Goal: Information Seeking & Learning: Compare options

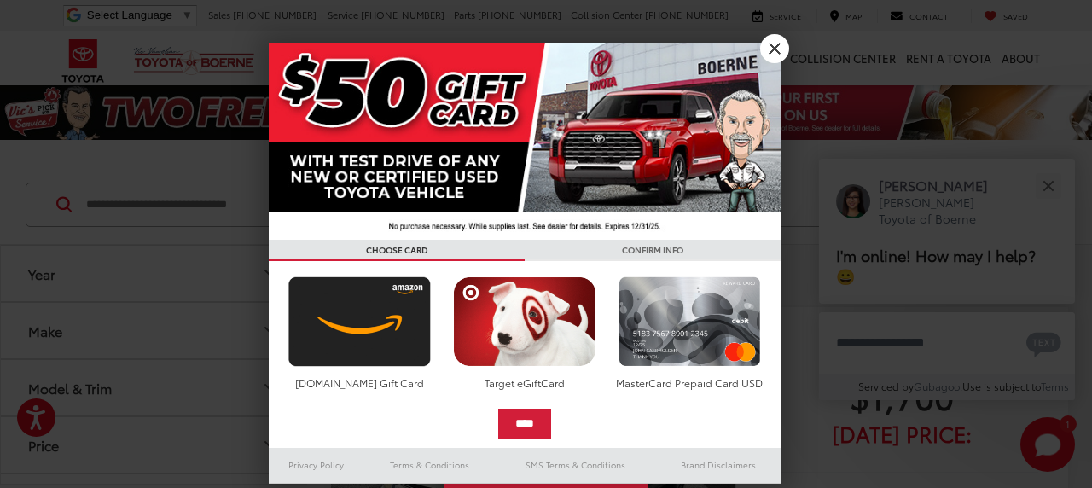
click at [782, 49] on link "X" at bounding box center [774, 48] width 29 height 29
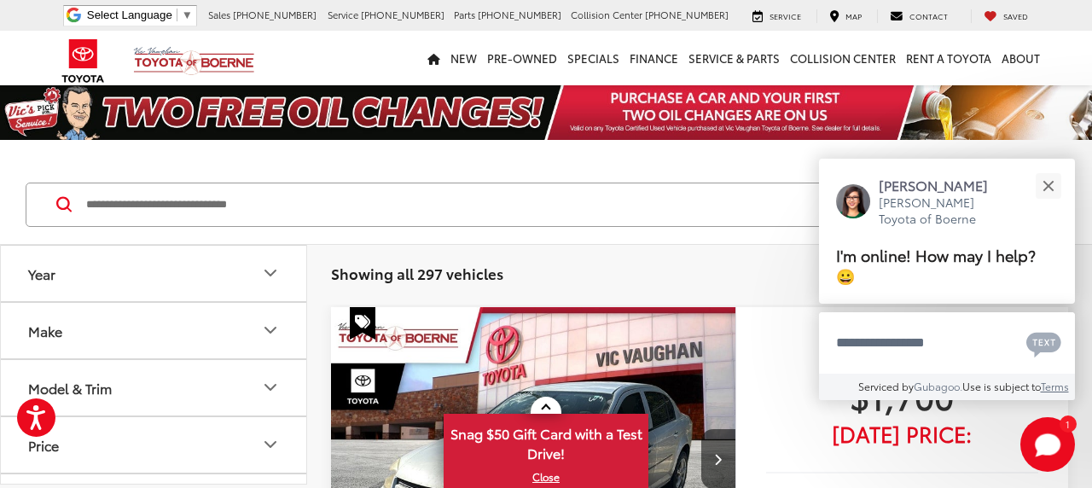
click at [265, 274] on icon "Year" at bounding box center [270, 273] width 20 height 20
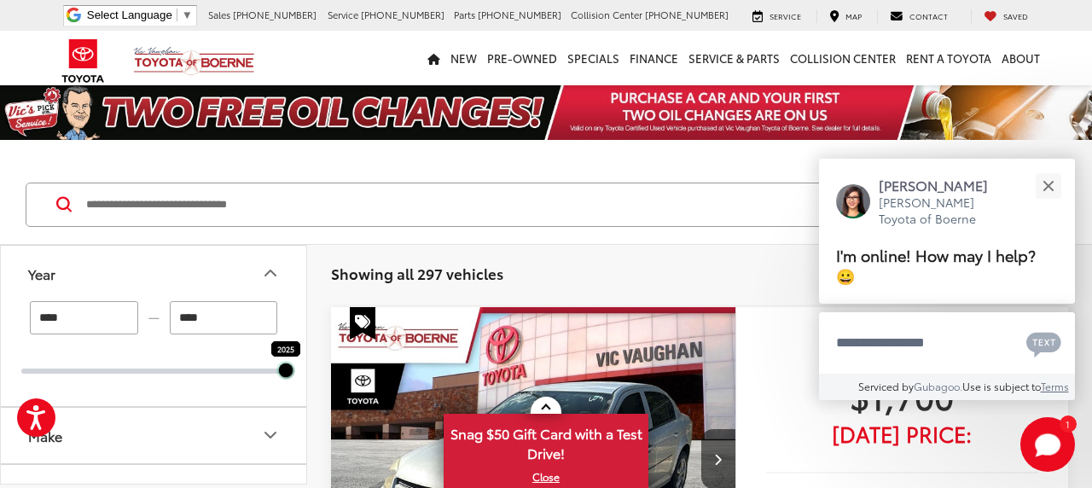
drag, startPoint x: 22, startPoint y: 371, endPoint x: 287, endPoint y: 388, distance: 265.1
click at [287, 388] on div "**** — **** 2025 2025" at bounding box center [154, 353] width 306 height 105
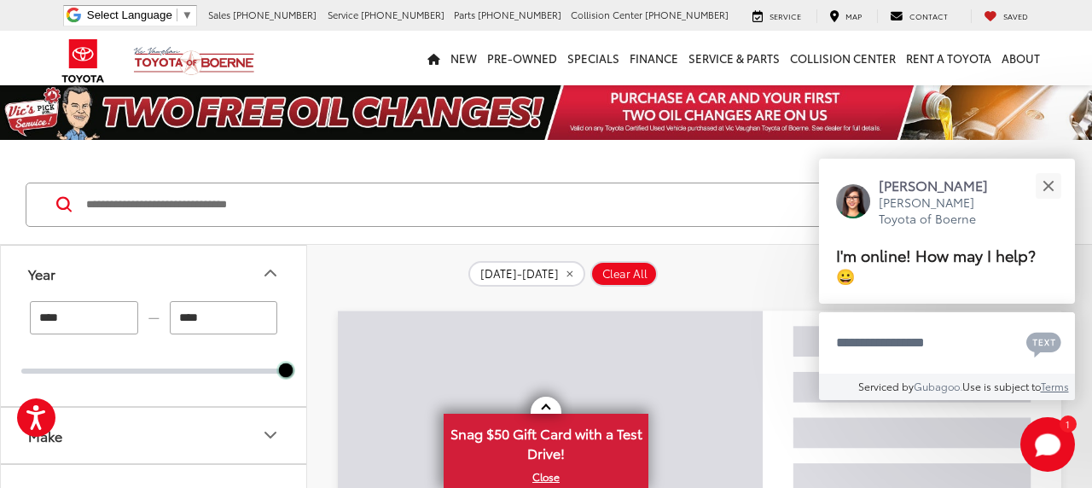
scroll to position [89, 0]
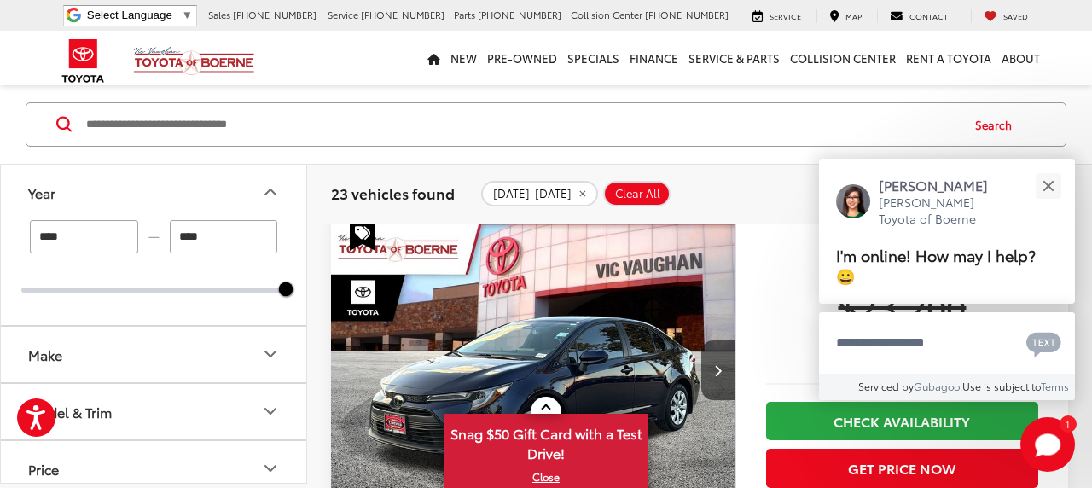
click at [270, 356] on icon "Make" at bounding box center [270, 354] width 10 height 5
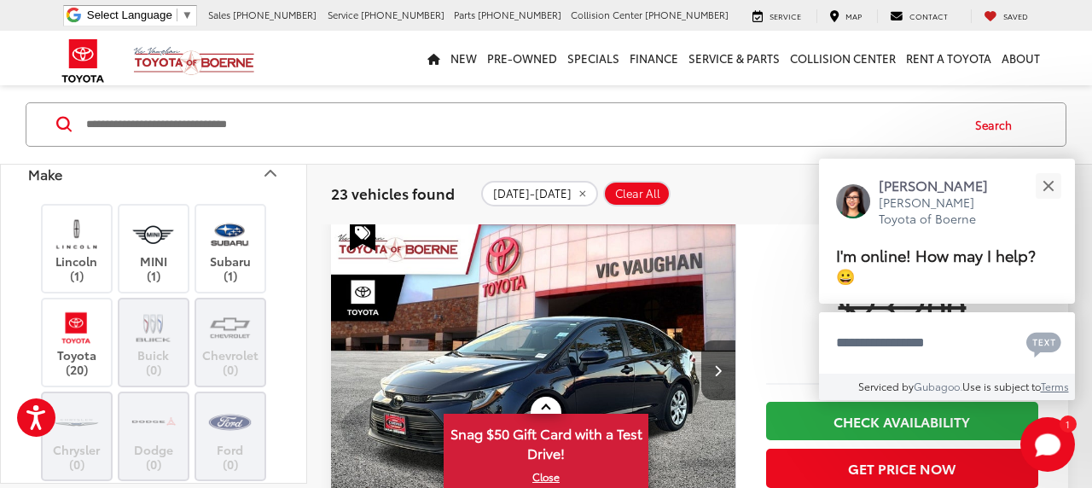
scroll to position [205, 0]
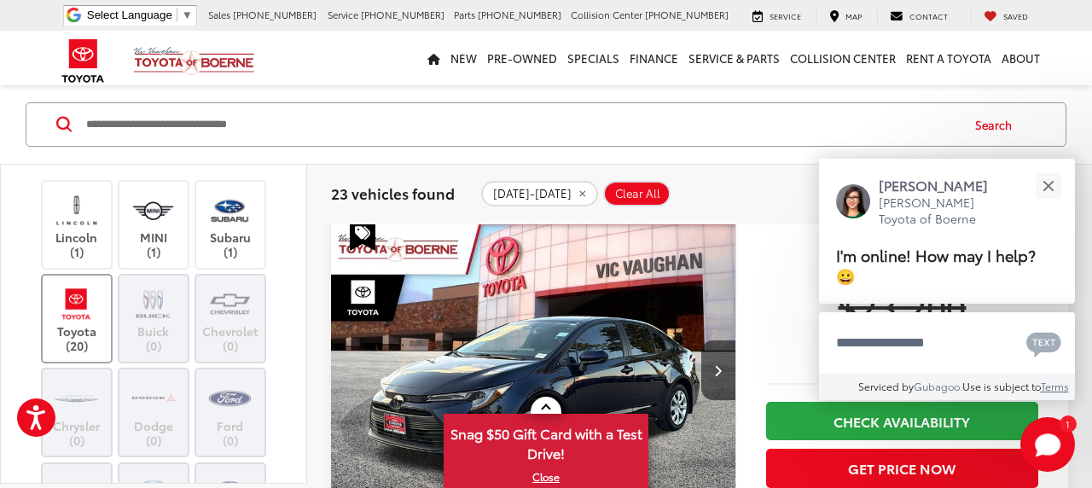
click at [82, 311] on img at bounding box center [76, 304] width 47 height 40
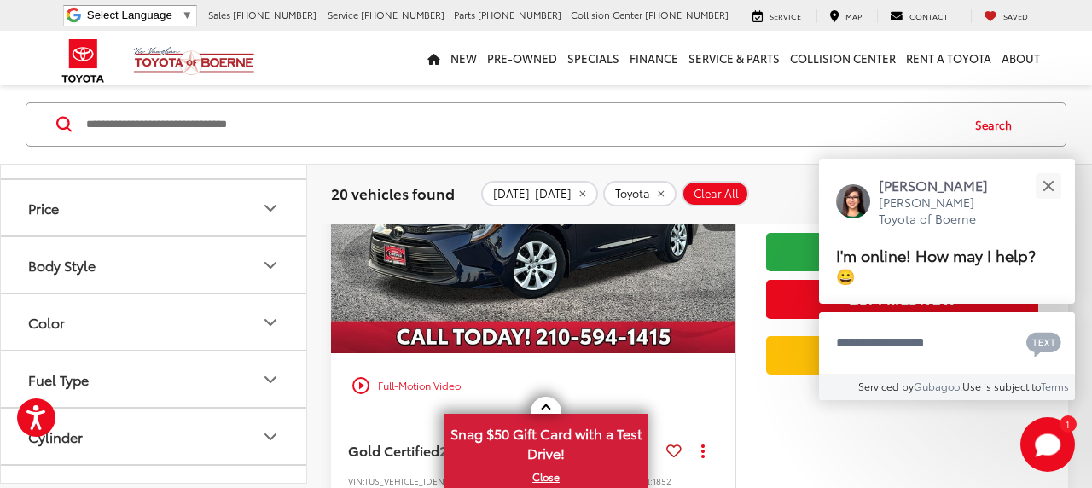
scroll to position [922, 0]
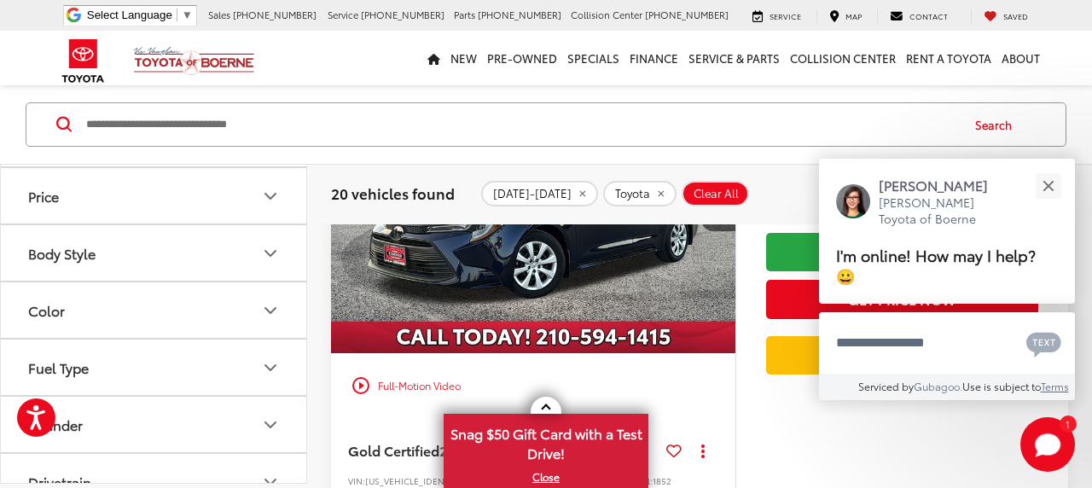
click at [267, 148] on icon "Model & Trim" at bounding box center [270, 138] width 20 height 20
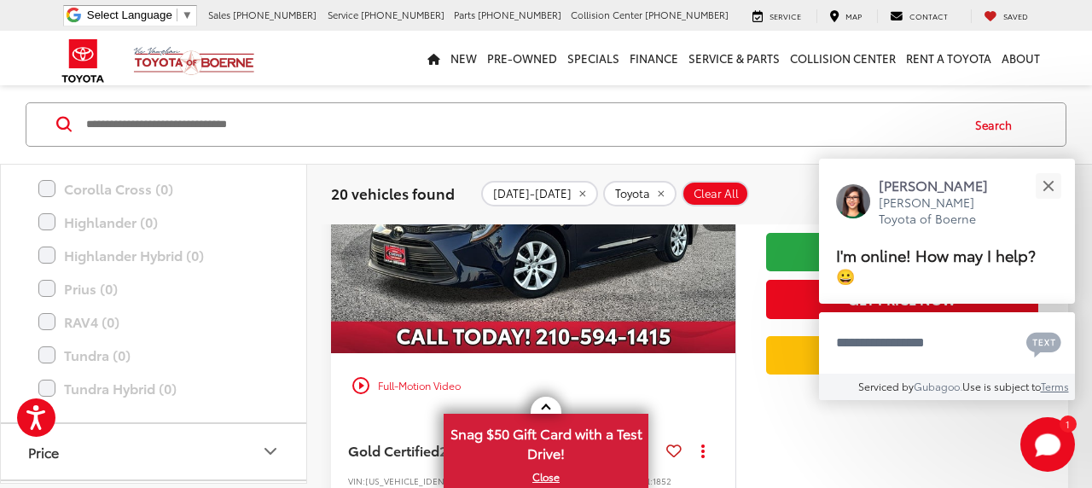
scroll to position [1229, 0]
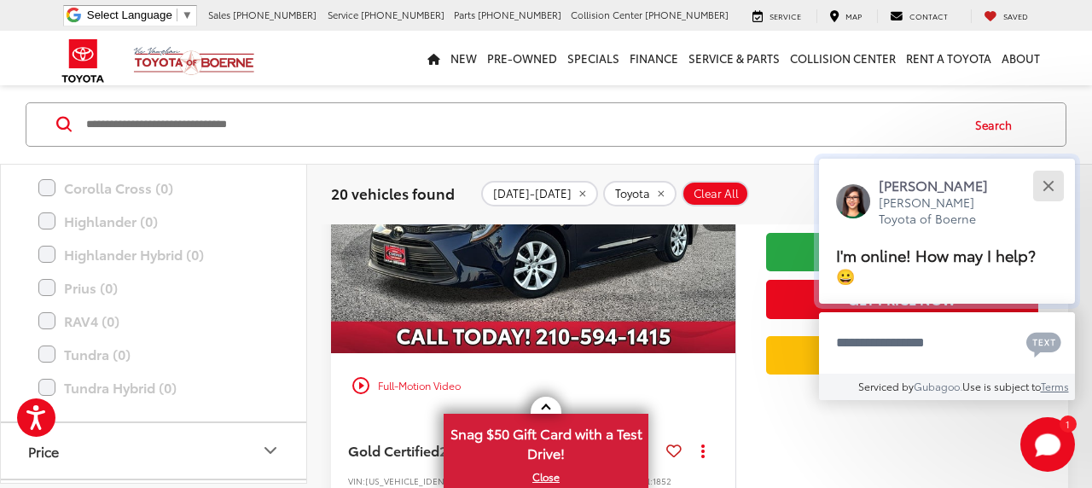
click at [1051, 187] on div "Close" at bounding box center [1048, 185] width 11 height 11
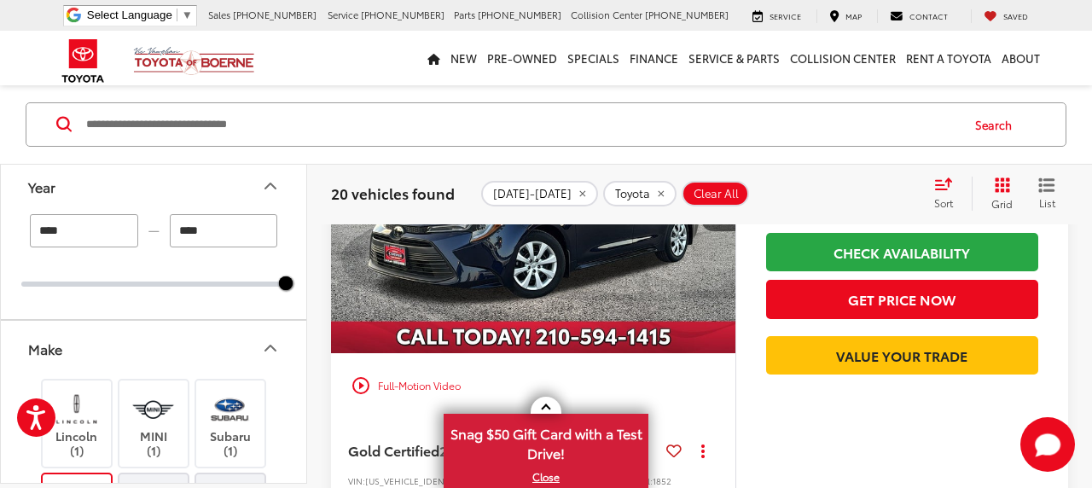
scroll to position [0, 0]
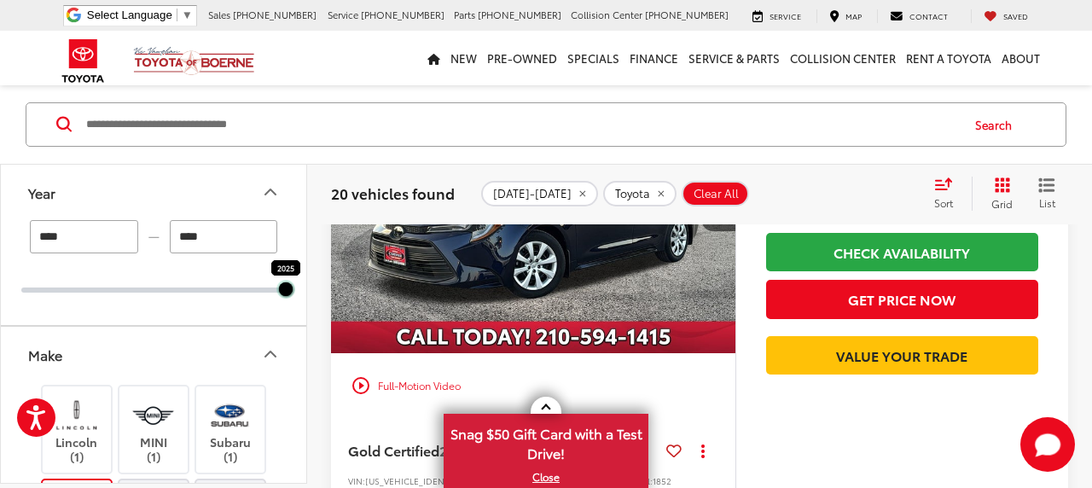
click at [275, 291] on div "2025 2025" at bounding box center [153, 290] width 265 height 5
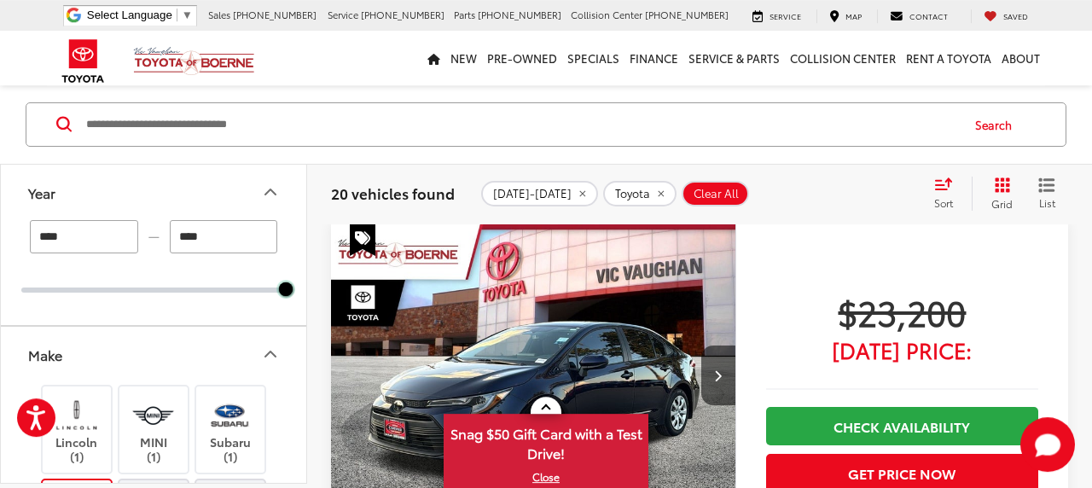
scroll to position [80, 0]
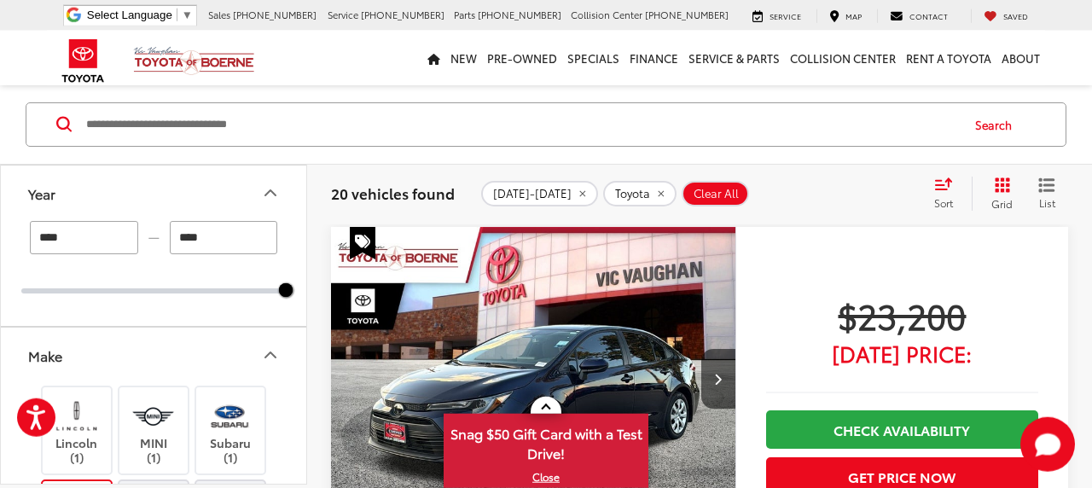
click at [93, 240] on input "****" at bounding box center [84, 237] width 108 height 33
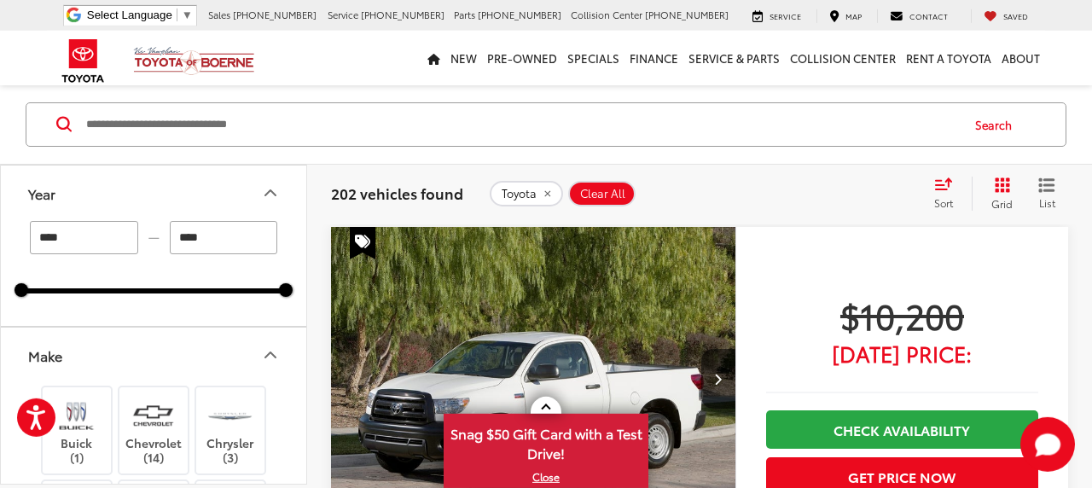
click at [93, 240] on input "****" at bounding box center [84, 237] width 108 height 33
type input "*"
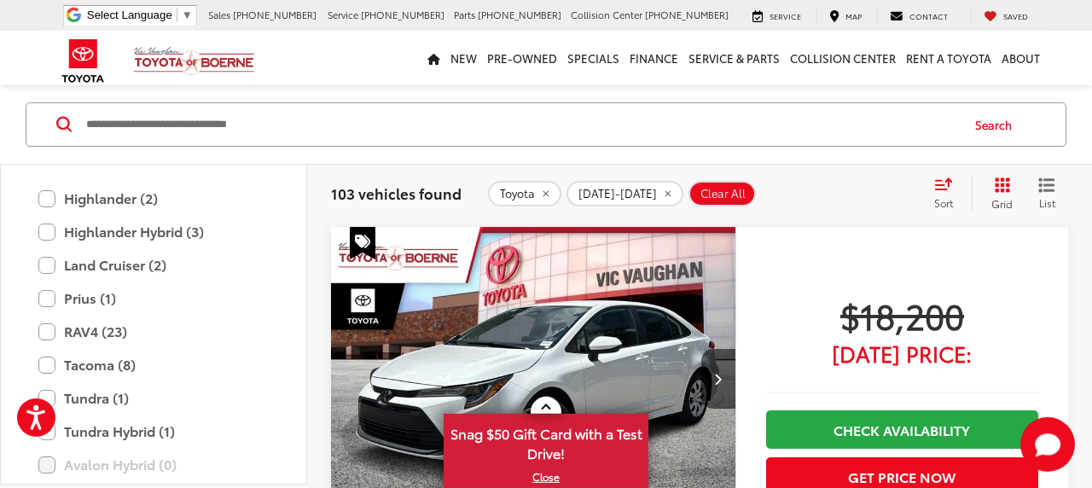
scroll to position [1229, 0]
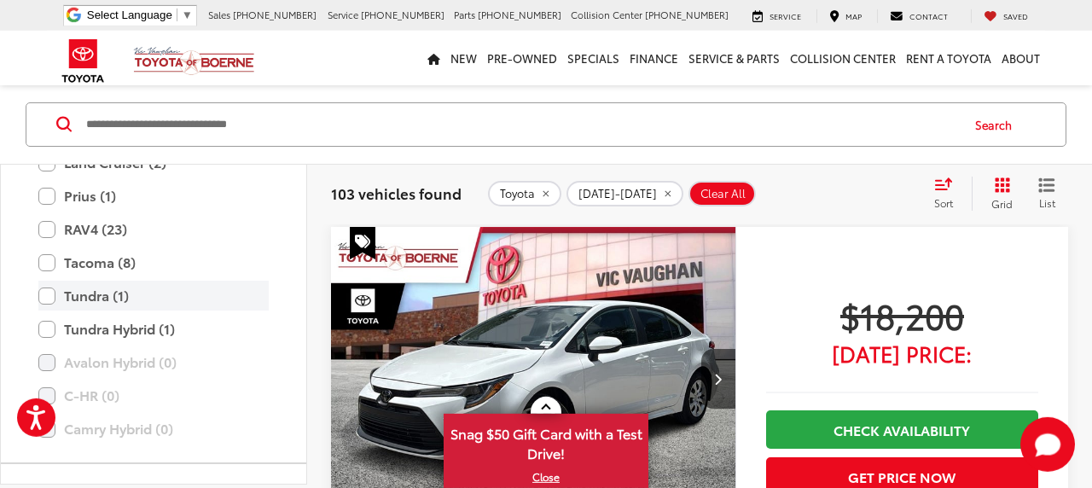
click at [48, 293] on label "Tundra (1)" at bounding box center [153, 296] width 230 height 30
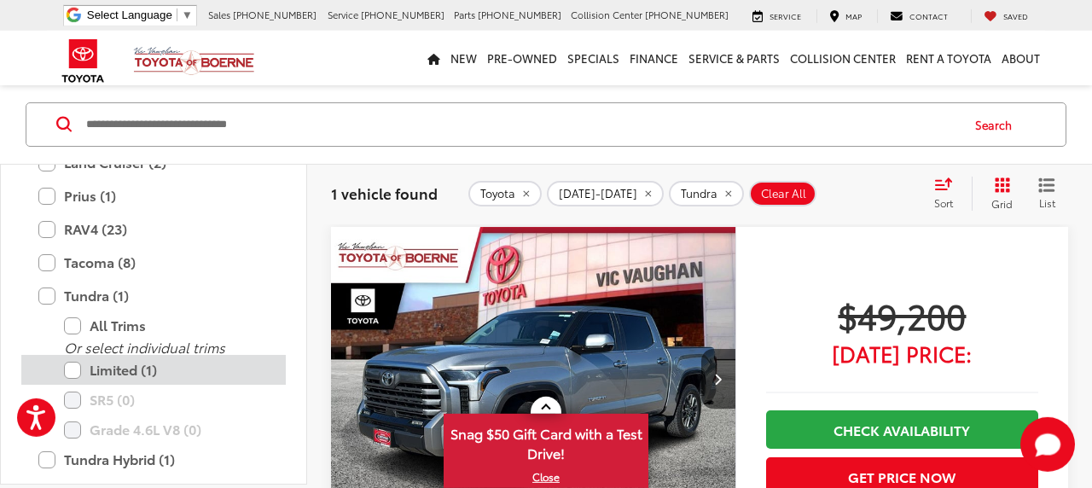
click at [73, 370] on label "Limited (1)" at bounding box center [166, 370] width 205 height 30
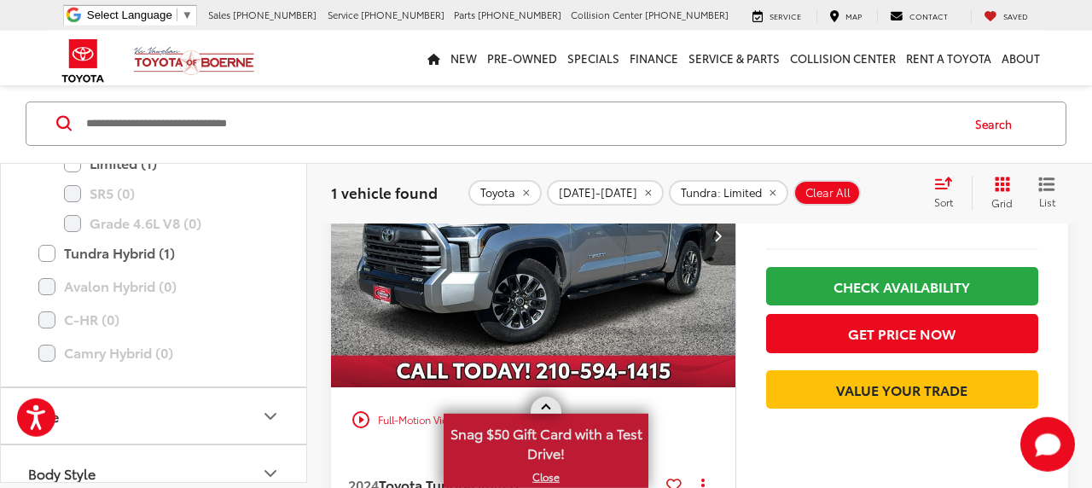
scroll to position [258, 0]
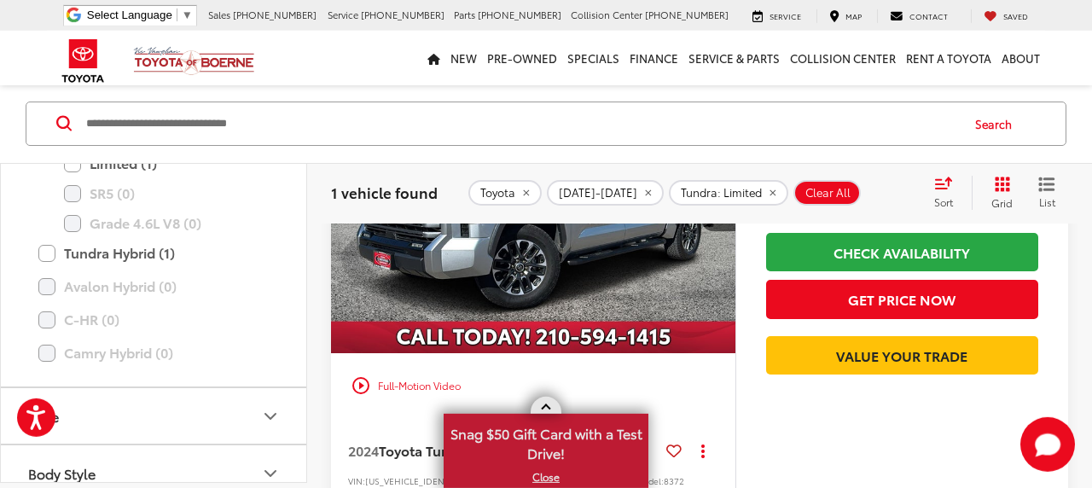
click at [545, 480] on link "X" at bounding box center [545, 477] width 201 height 19
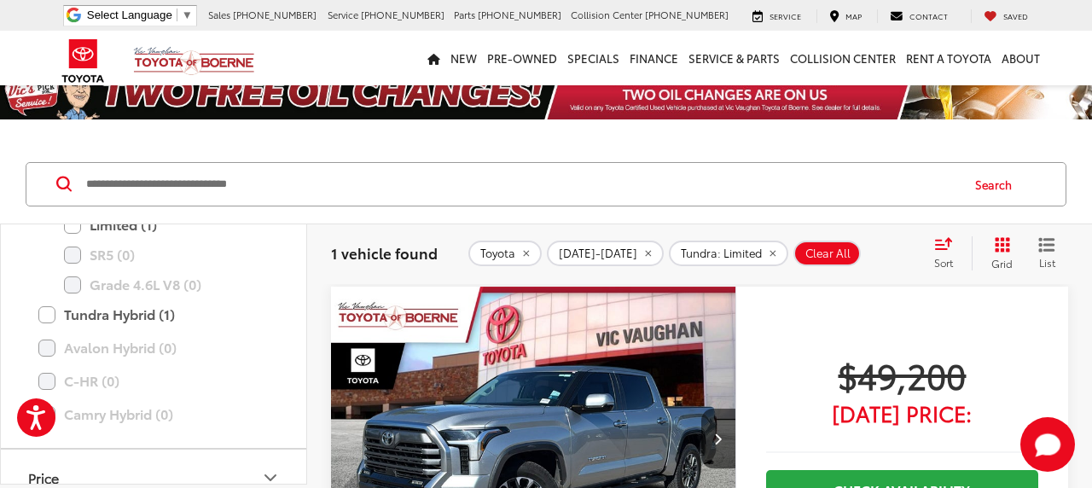
scroll to position [0, 0]
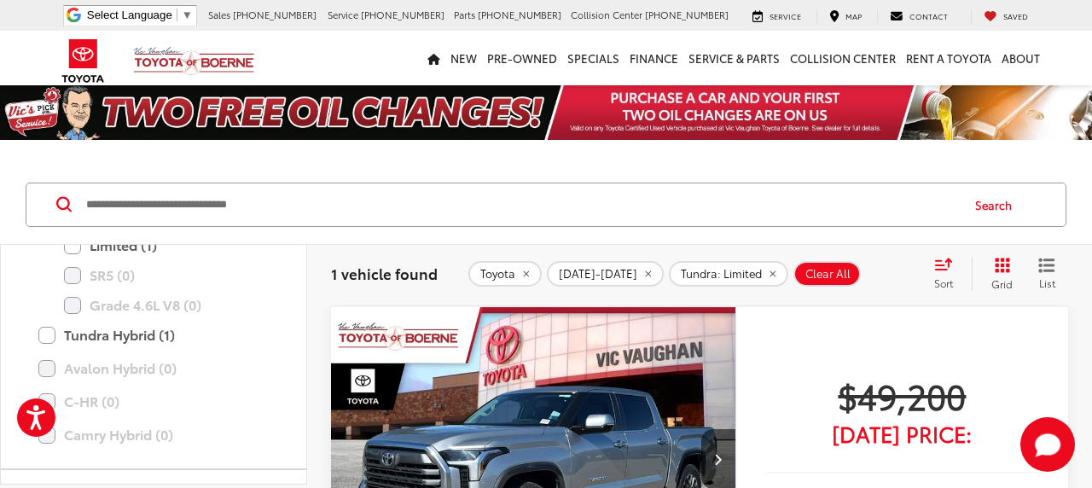
click at [806, 277] on span "Clear All" at bounding box center [828, 274] width 45 height 14
type input "****"
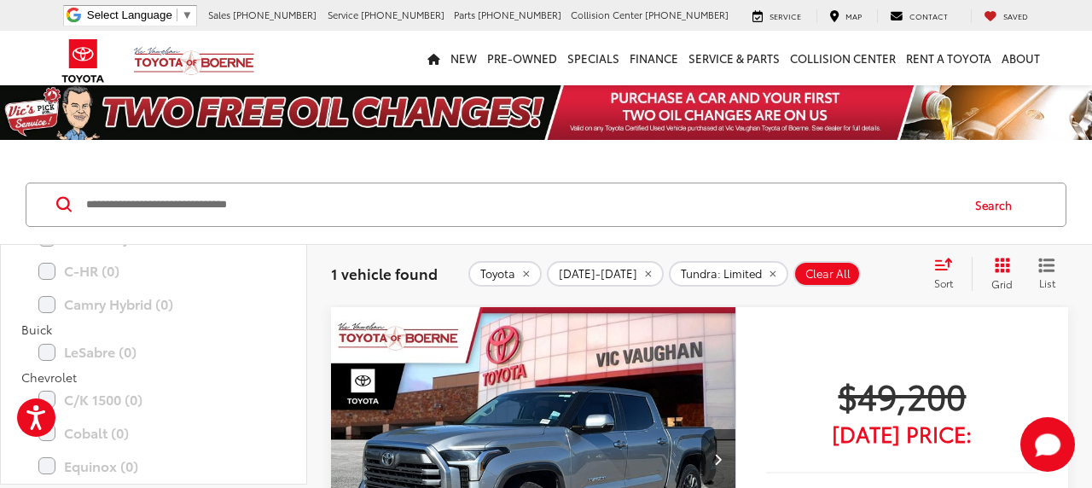
type input "****"
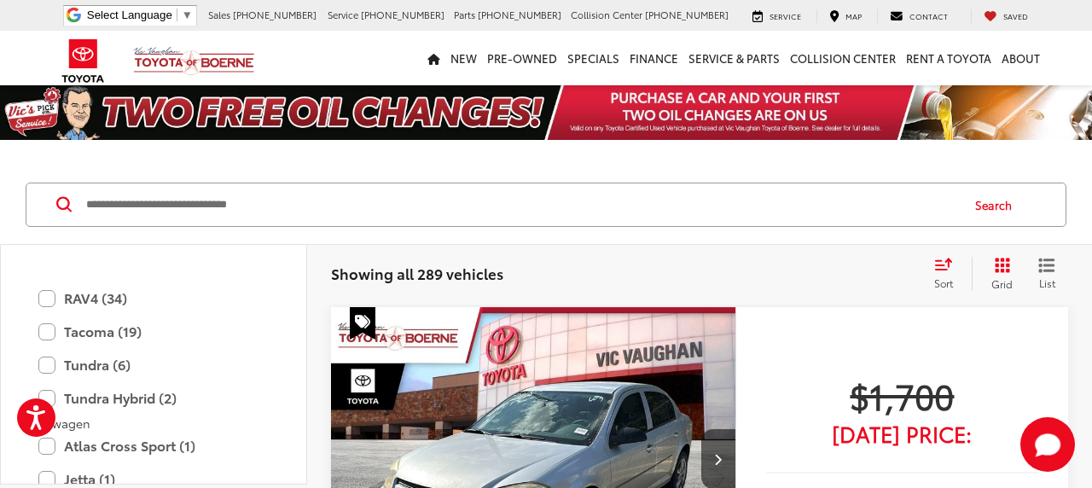
scroll to position [3687, 0]
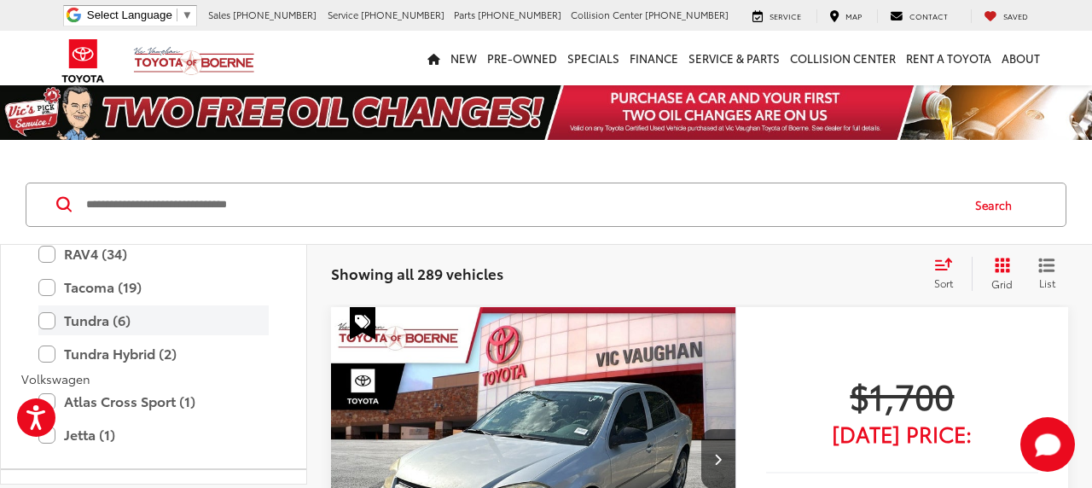
click at [49, 317] on label "Tundra (6)" at bounding box center [153, 321] width 230 height 30
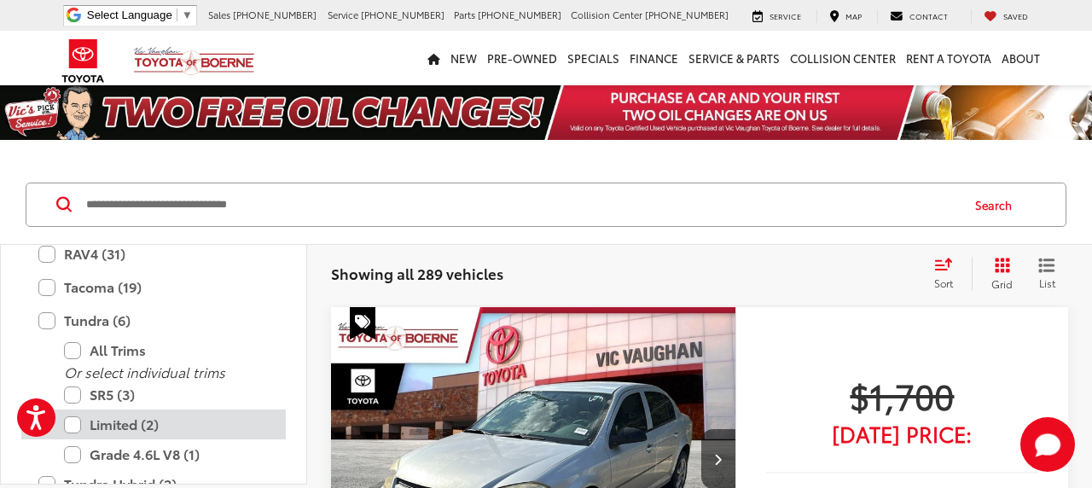
type input "****"
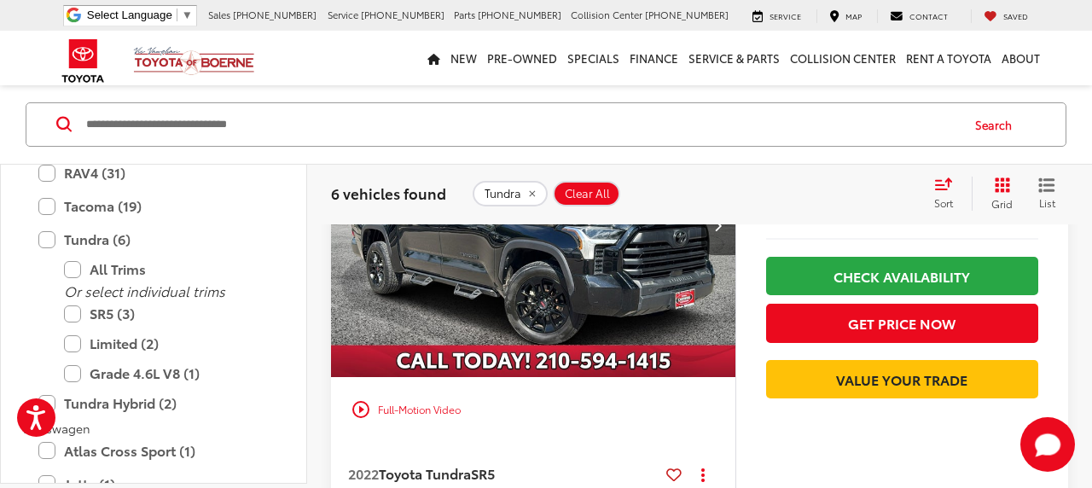
scroll to position [1420, 0]
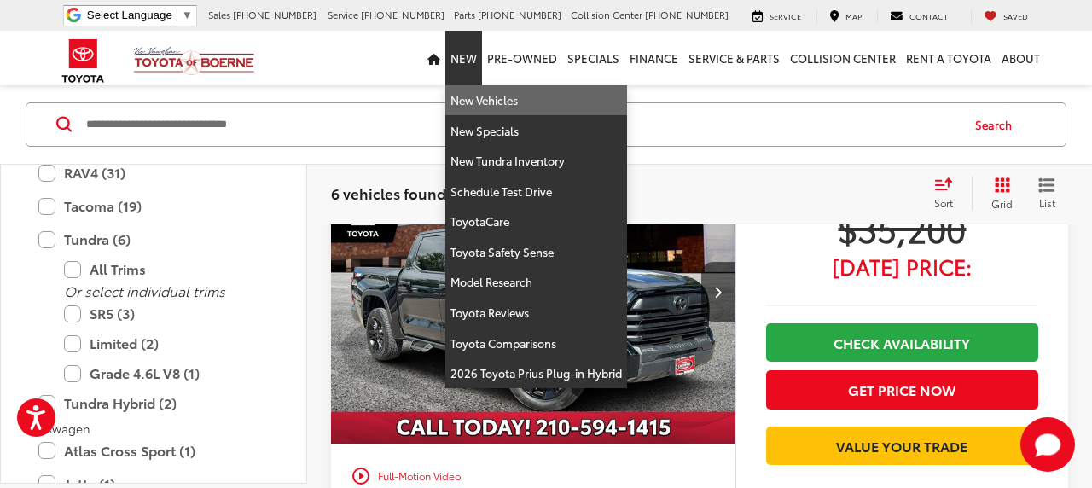
click at [469, 95] on link "New Vehicles" at bounding box center [536, 100] width 182 height 31
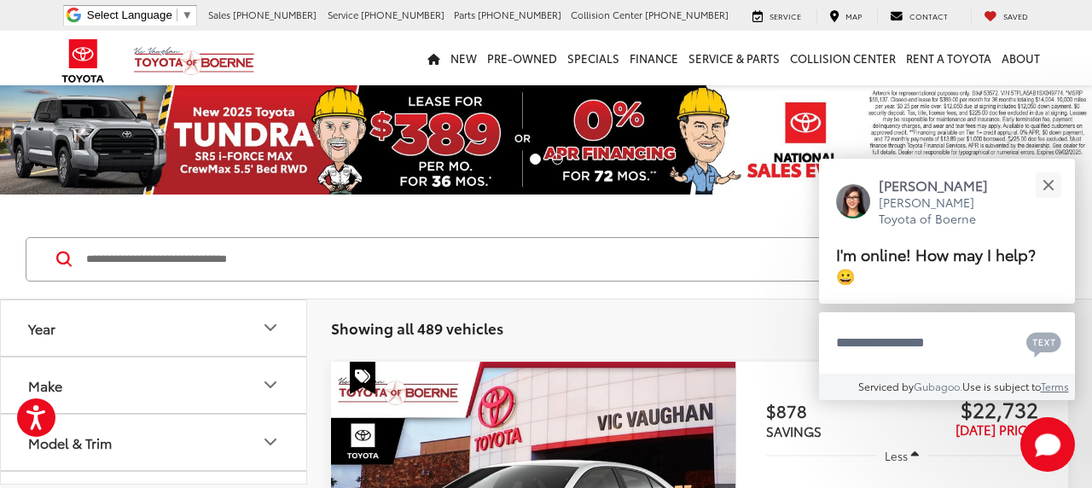
click at [269, 387] on icon "Make" at bounding box center [270, 385] width 20 height 20
click at [96, 465] on label "Toyota (489)" at bounding box center [77, 460] width 69 height 69
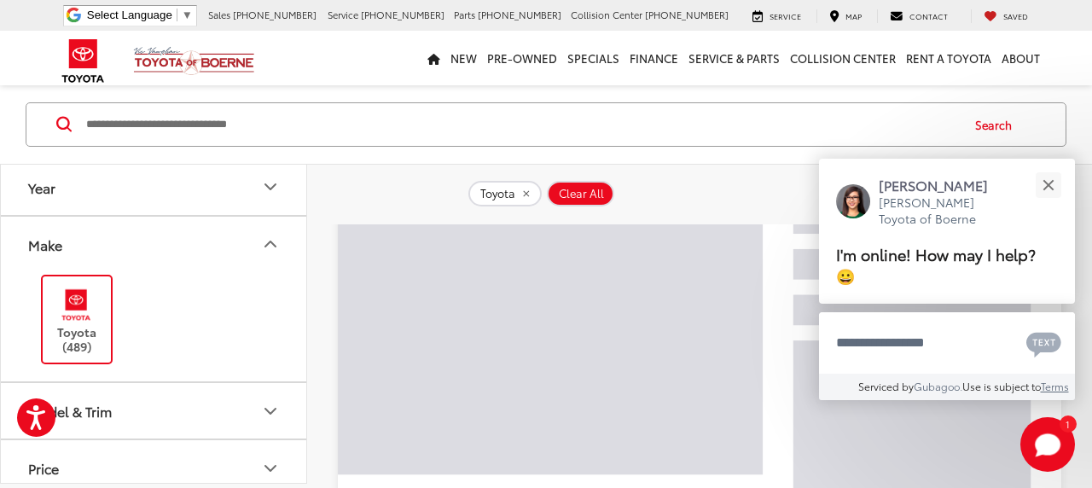
scroll to position [266, 0]
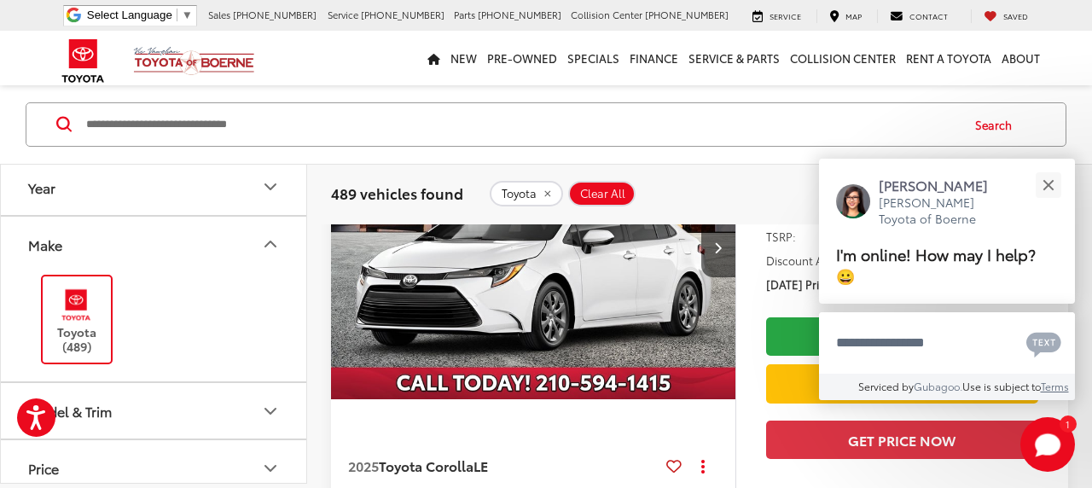
click at [271, 414] on icon "Model & Trim" at bounding box center [270, 411] width 20 height 20
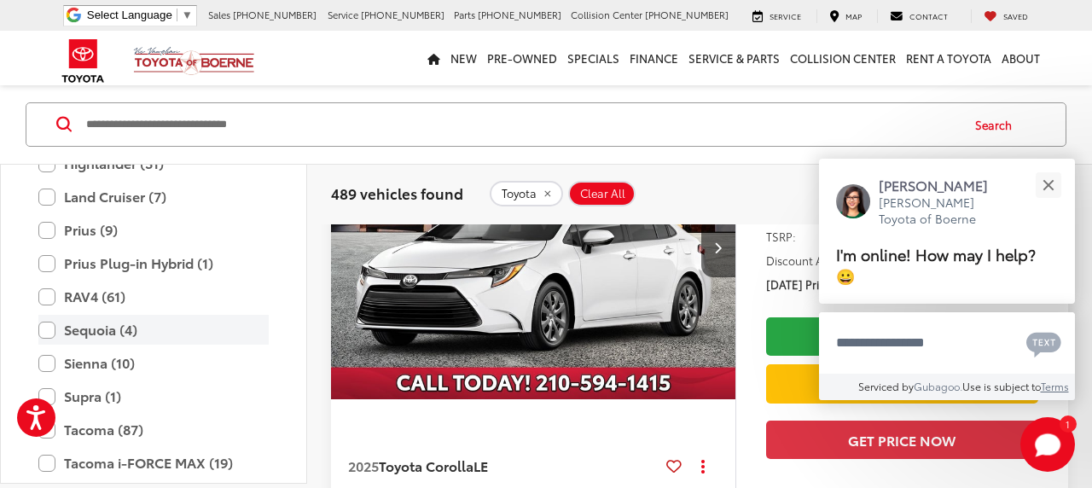
scroll to position [707, 0]
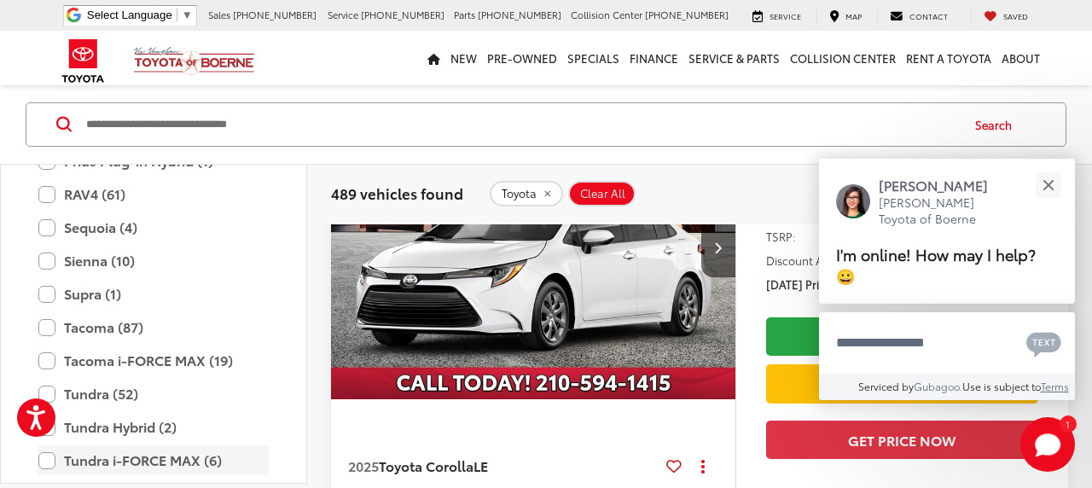
click at [114, 465] on label "Tundra i-FORCE MAX (6)" at bounding box center [153, 460] width 230 height 30
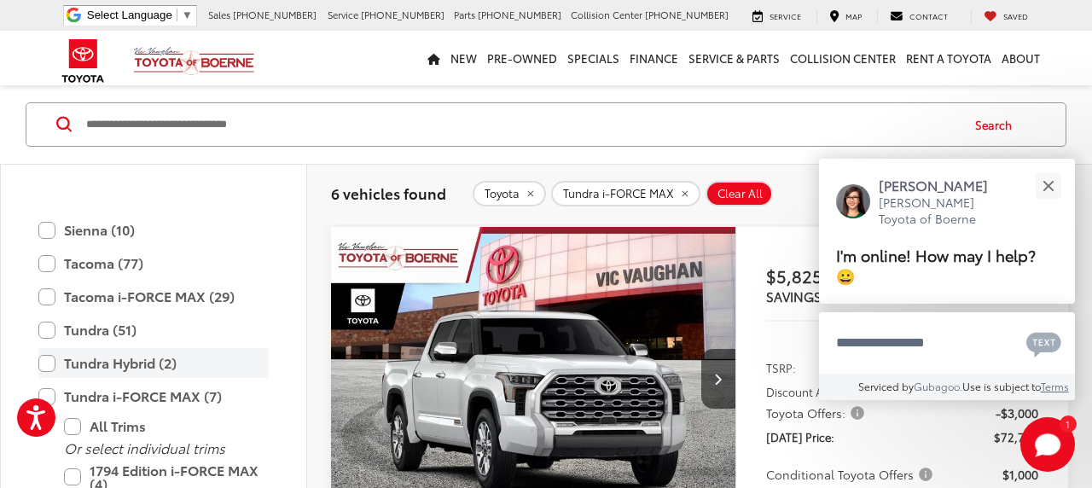
scroll to position [1116, 0]
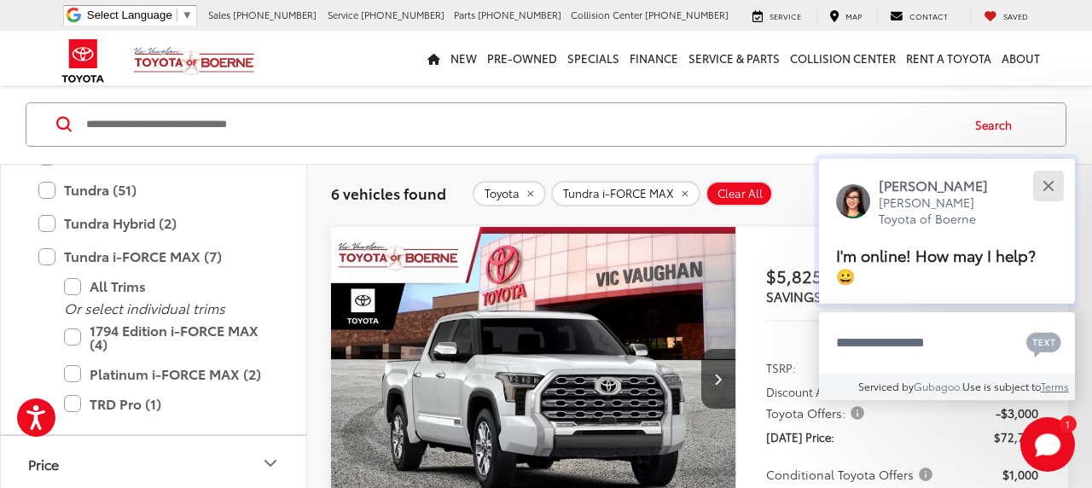
click at [1051, 188] on div "Close" at bounding box center [1048, 185] width 11 height 11
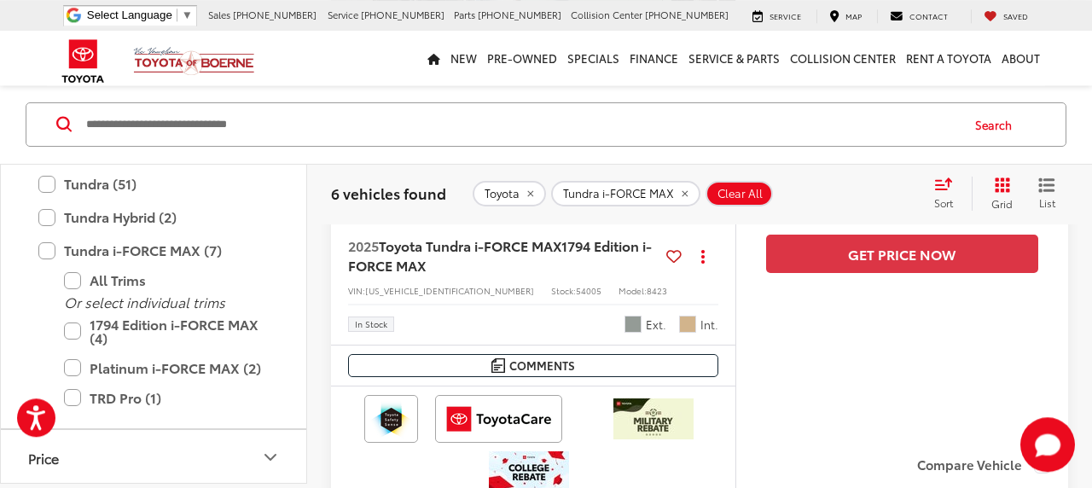
scroll to position [3863, 0]
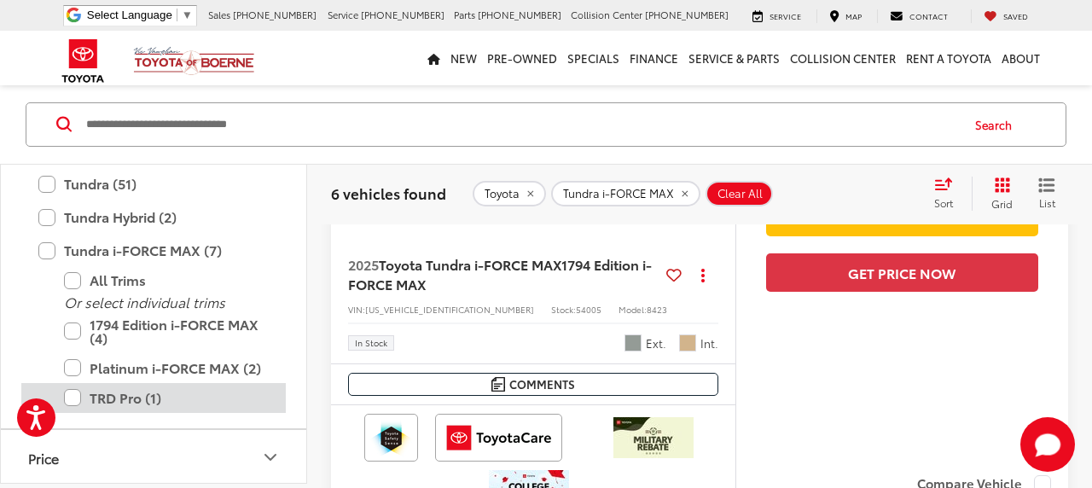
click at [76, 400] on label "TRD Pro (1)" at bounding box center [166, 398] width 205 height 30
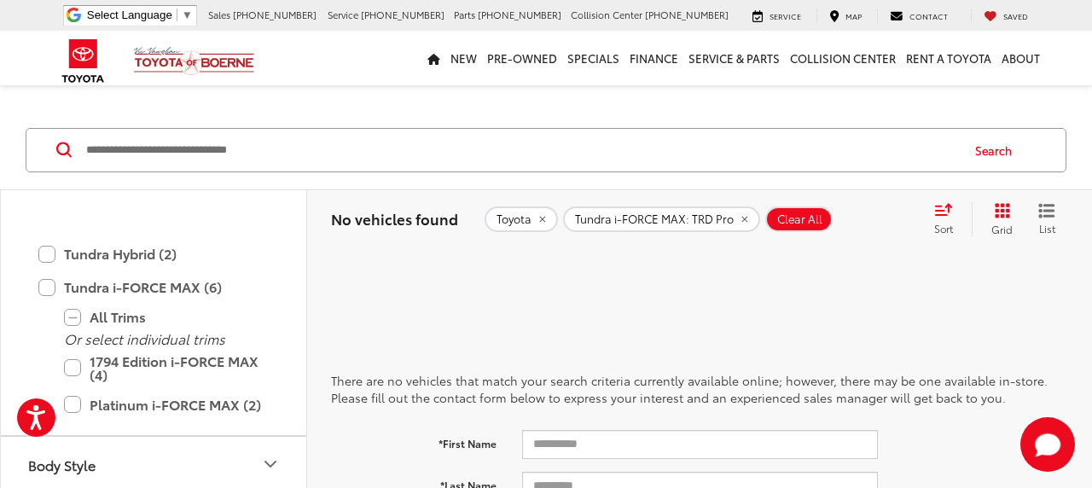
scroll to position [957, 0]
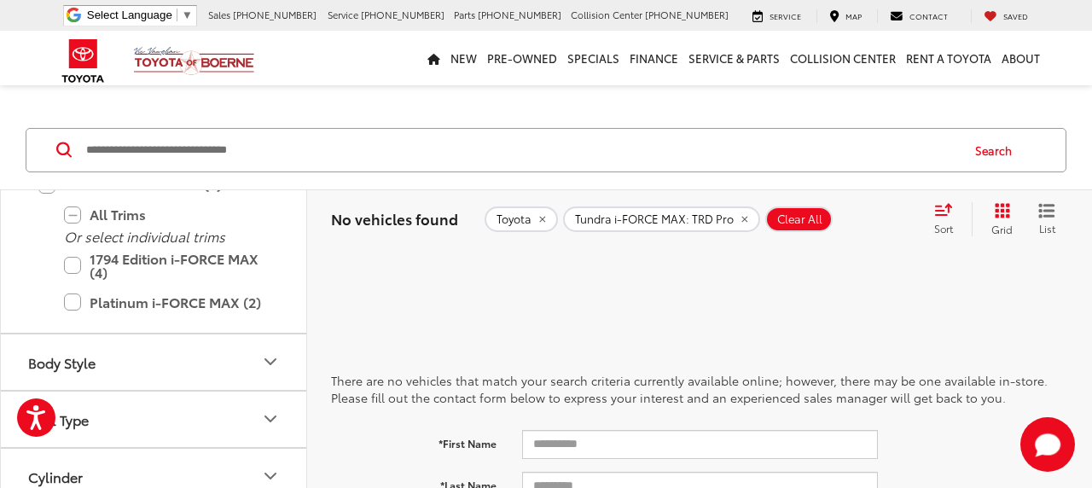
click at [745, 220] on icon "remove Tundra%20i-FORCE%20MAX: TRD%20Pro" at bounding box center [744, 219] width 11 height 10
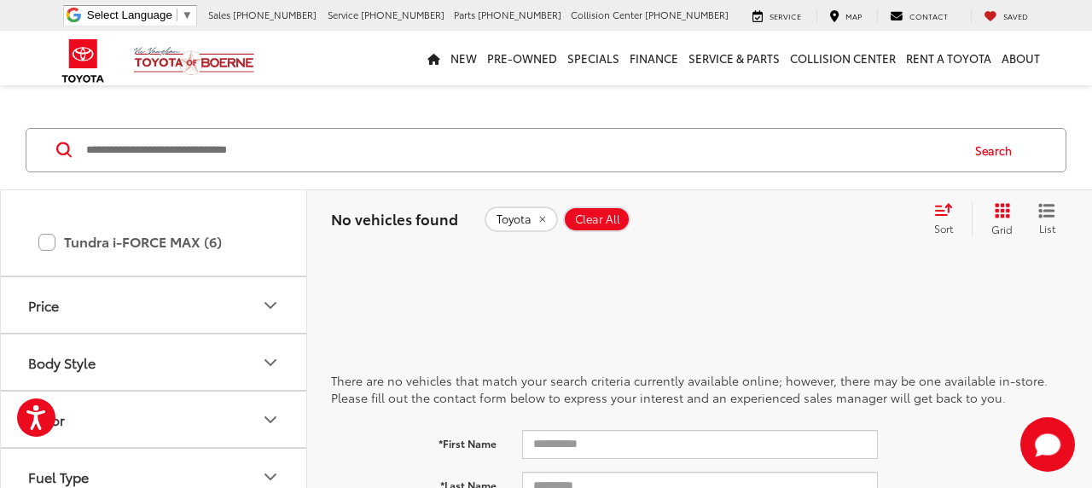
scroll to position [1014, 0]
